Goal: Check status

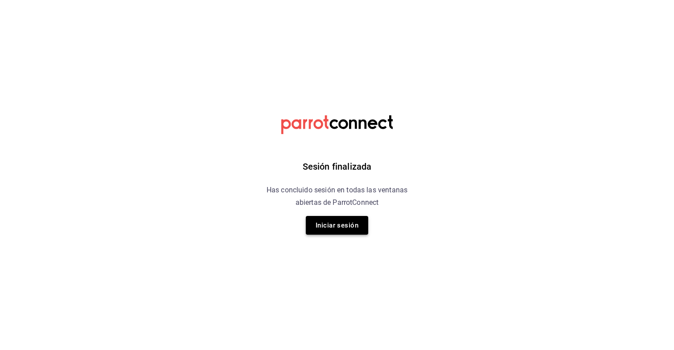
click at [332, 227] on button "Iniciar sesión" at bounding box center [337, 225] width 62 height 19
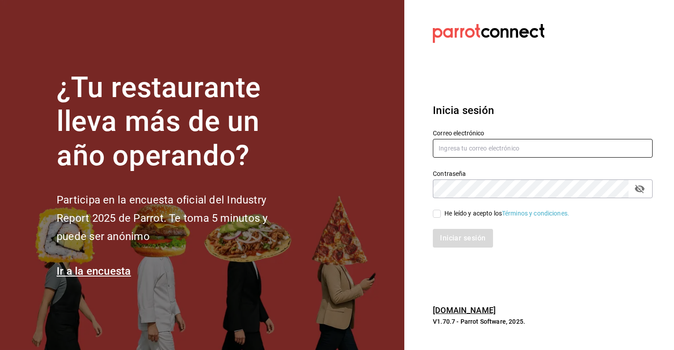
click at [485, 147] on input "text" at bounding box center [543, 148] width 220 height 19
type input "[EMAIL_ADDRESS][DOMAIN_NAME]"
click at [439, 213] on input "He leído y acepto los Términos y condiciones." at bounding box center [437, 214] width 8 height 8
checkbox input "true"
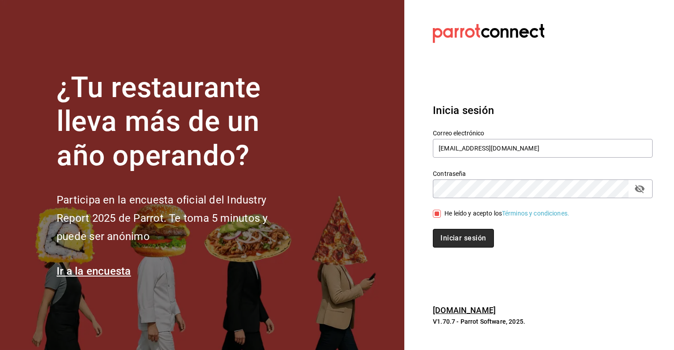
click at [442, 232] on button "Iniciar sesión" at bounding box center [463, 238] width 61 height 19
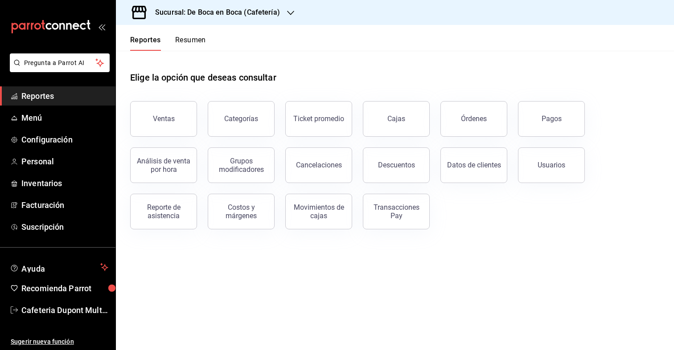
click at [189, 37] on button "Resumen" at bounding box center [190, 43] width 31 height 15
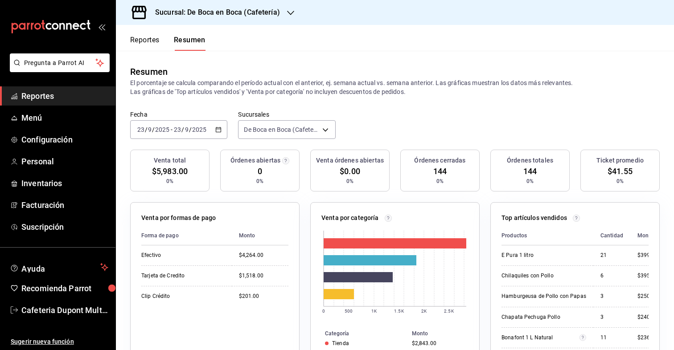
click at [195, 127] on input "2025" at bounding box center [199, 129] width 15 height 7
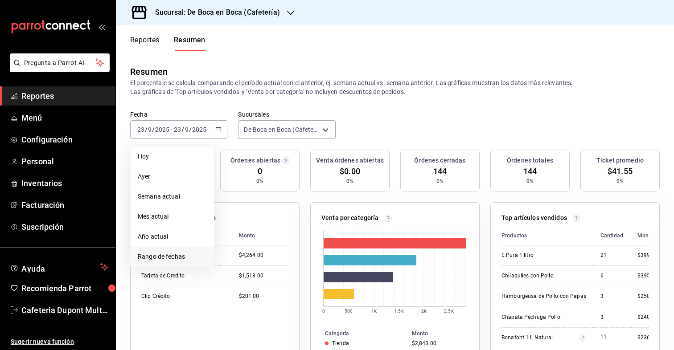
click at [157, 255] on span "Rango de fechas" at bounding box center [172, 256] width 69 height 9
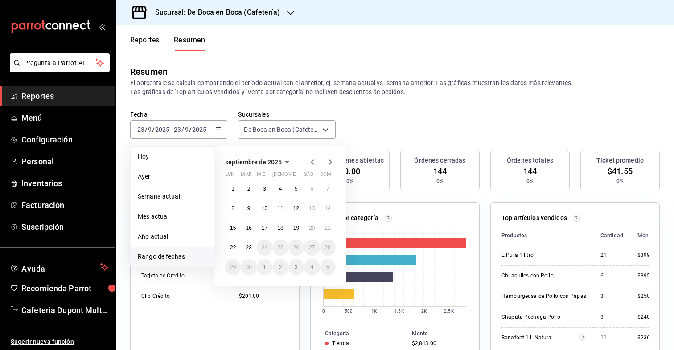
click at [312, 163] on icon "button" at bounding box center [311, 161] width 3 height 5
click at [291, 190] on button "1" at bounding box center [296, 189] width 16 height 16
click at [295, 267] on abbr "29" at bounding box center [296, 267] width 6 height 6
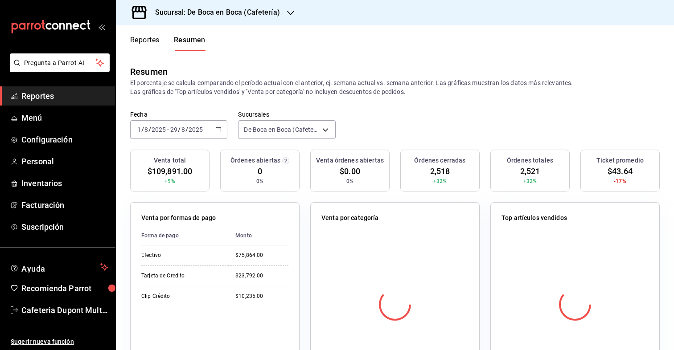
click at [178, 126] on div "2025-08-01 1 / 8 / 2025 - 2025-08-29 29 / 8 / 2025" at bounding box center [178, 129] width 97 height 19
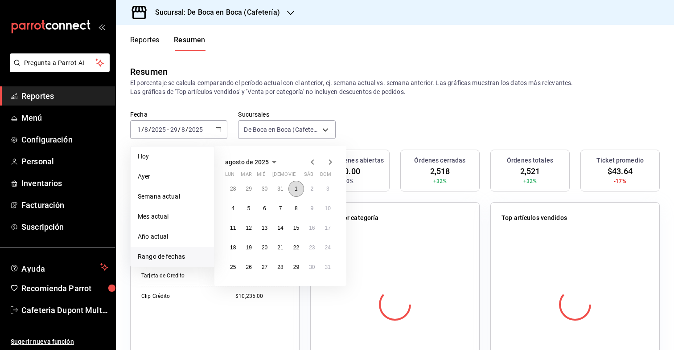
click at [294, 191] on button "1" at bounding box center [296, 189] width 16 height 16
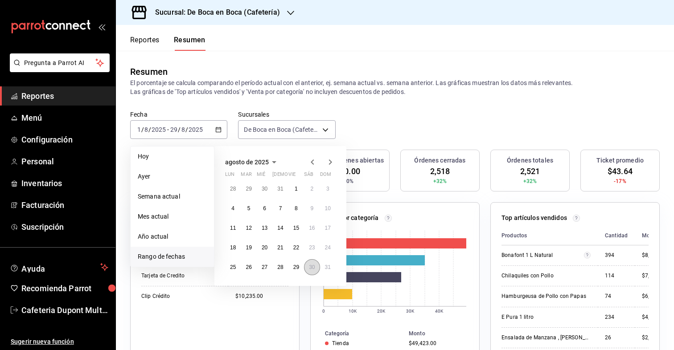
click at [313, 269] on abbr "30" at bounding box center [312, 267] width 6 height 6
click at [293, 186] on button "1" at bounding box center [296, 189] width 16 height 16
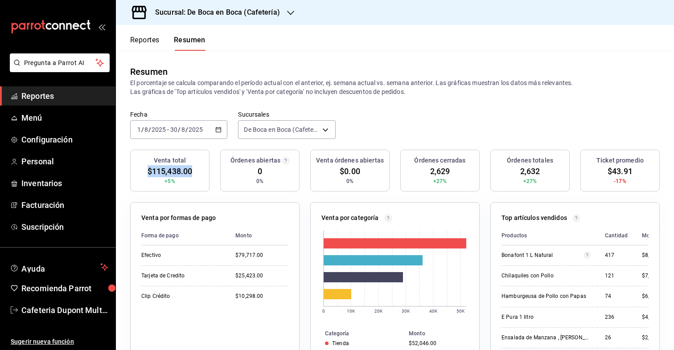
drag, startPoint x: 194, startPoint y: 172, endPoint x: 147, endPoint y: 172, distance: 46.8
click at [147, 172] on div "Venta total $115,438.00 +5%" at bounding box center [169, 171] width 79 height 42
copy span "$115,438.00"
click at [251, 14] on h3 "Sucursal: De Boca en Boca (Cafetería)" at bounding box center [214, 12] width 132 height 11
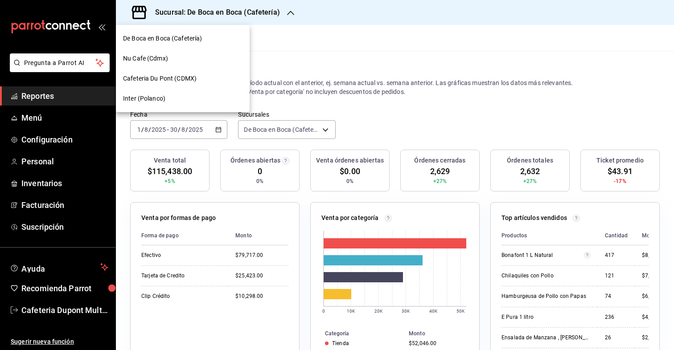
click at [165, 59] on span "Nu Cafe (Cdmx)" at bounding box center [145, 58] width 45 height 9
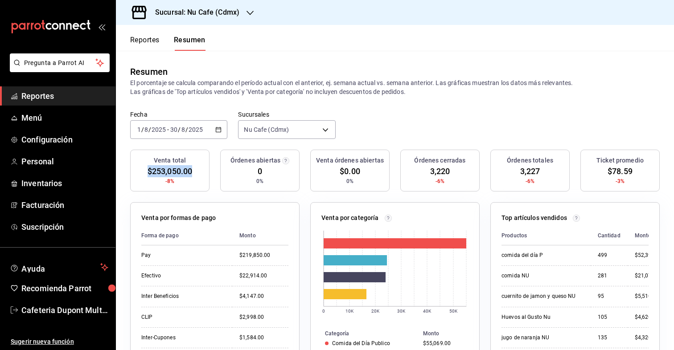
drag, startPoint x: 195, startPoint y: 172, endPoint x: 139, endPoint y: 170, distance: 55.3
click at [139, 170] on div "Venta total $253,050.00 -8%" at bounding box center [169, 171] width 79 height 42
copy div "$253,050.00"
click at [229, 7] on div "Sucursal: Nu Cafe (Cdmx)" at bounding box center [190, 12] width 134 height 25
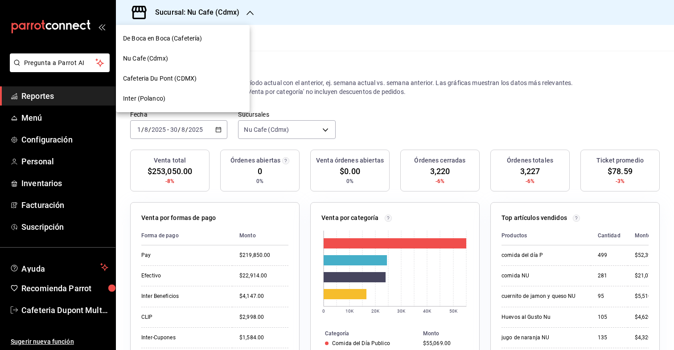
click at [178, 71] on div "Cafeteria Du Pont (CDMX)" at bounding box center [183, 79] width 134 height 20
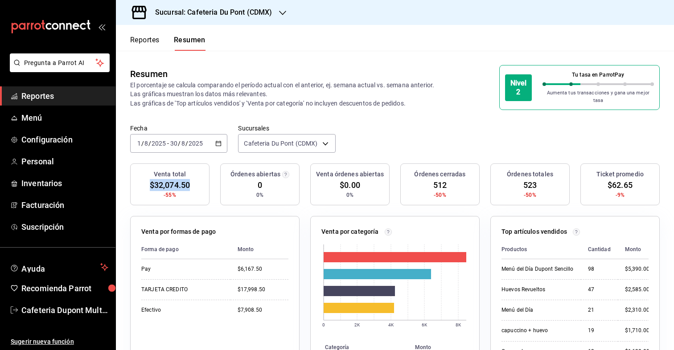
drag, startPoint x: 191, startPoint y: 176, endPoint x: 142, endPoint y: 178, distance: 49.5
click at [142, 178] on div "Venta total $32,074.50 -55%" at bounding box center [169, 184] width 79 height 42
copy div "$32,074.50"
click at [243, 14] on h3 "Sucursal: Cafeteria Du Pont (CDMX)" at bounding box center [210, 12] width 124 height 11
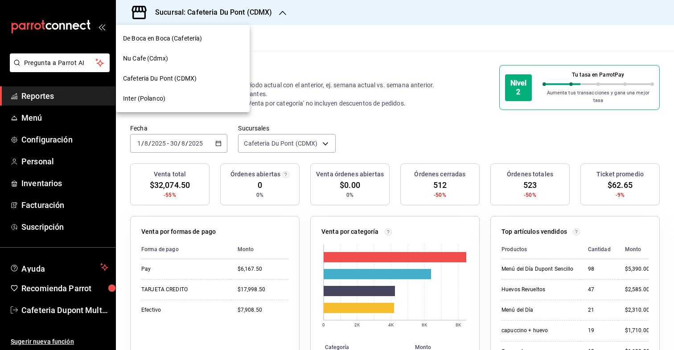
click at [193, 97] on div "Inter (Polanco)" at bounding box center [182, 98] width 119 height 9
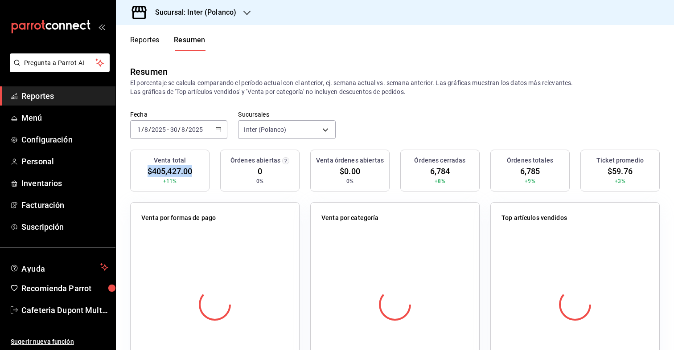
drag, startPoint x: 199, startPoint y: 171, endPoint x: 194, endPoint y: 172, distance: 4.9
click at [194, 172] on div "Venta total $405,427.00 +11%" at bounding box center [169, 171] width 79 height 42
copy div "$405,427.00"
